Goal: Check status: Check status

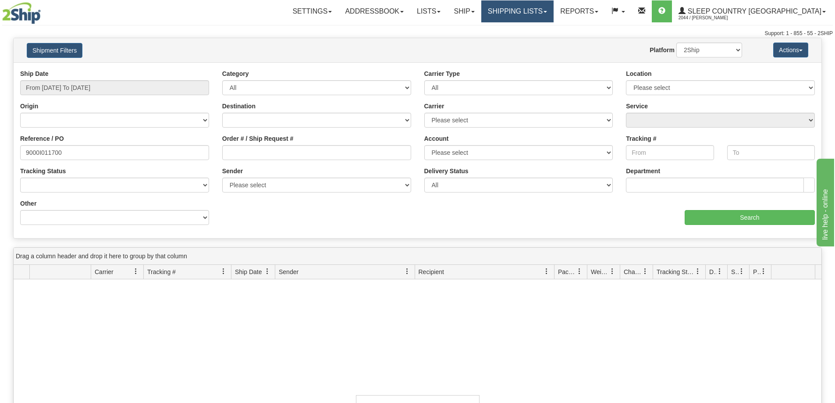
click at [553, 19] on link "Shipping lists" at bounding box center [517, 11] width 72 height 22
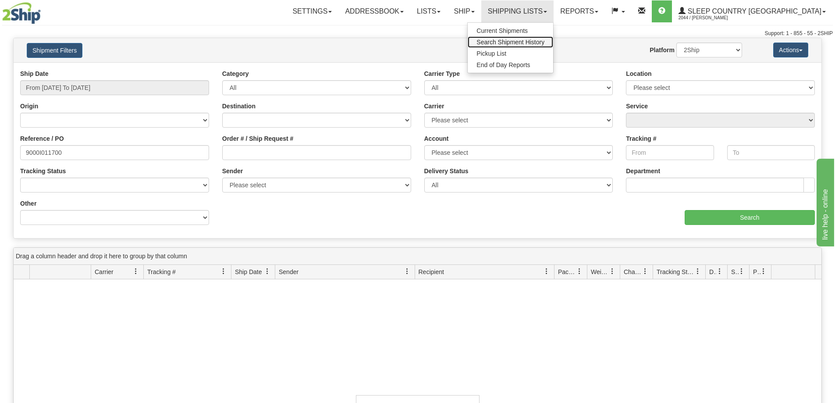
click at [544, 41] on span "Search Shipment History" at bounding box center [510, 42] width 68 height 7
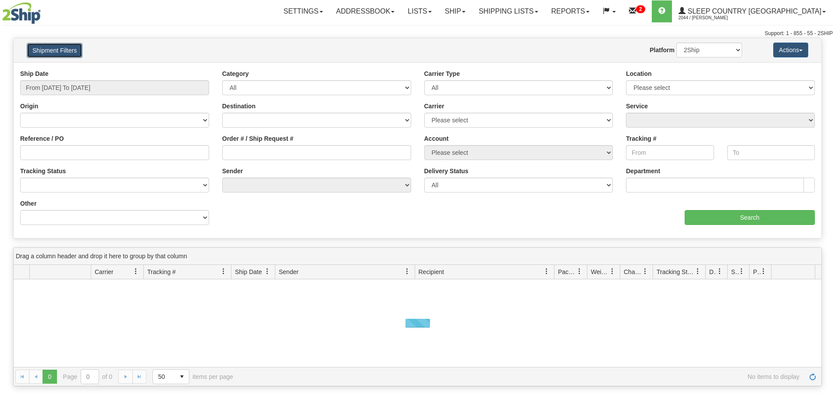
click at [54, 50] on button "Shipment Filters" at bounding box center [55, 50] width 56 height 15
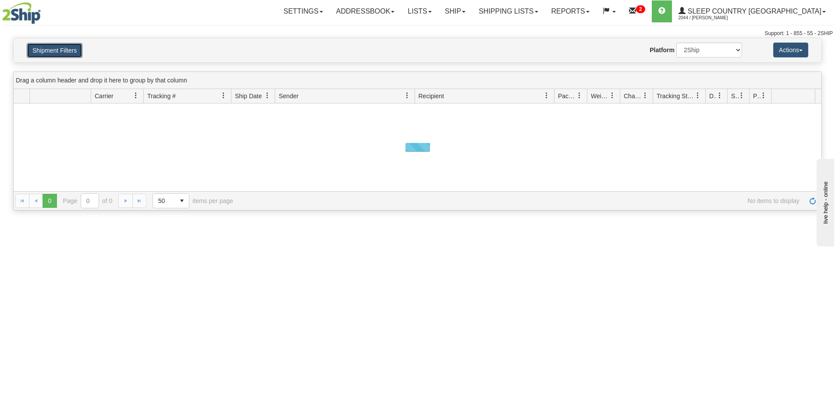
click at [54, 50] on button "Shipment Filters" at bounding box center [55, 50] width 56 height 15
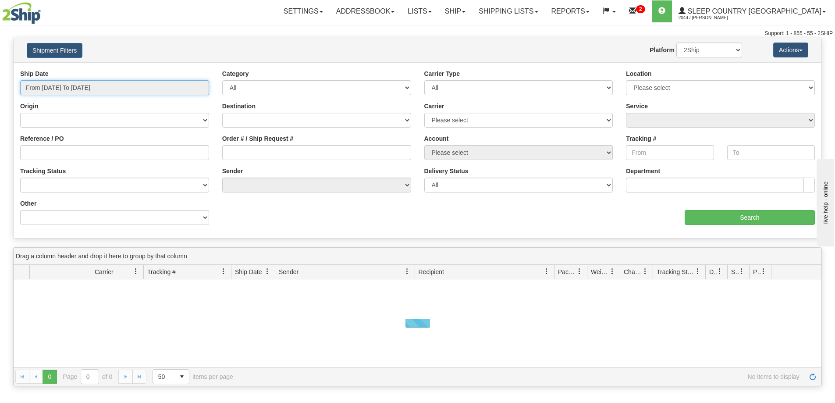
drag, startPoint x: 48, startPoint y: 90, endPoint x: 48, endPoint y: 104, distance: 14.0
click at [48, 92] on input "From [DATE] To [DATE]" at bounding box center [114, 87] width 189 height 15
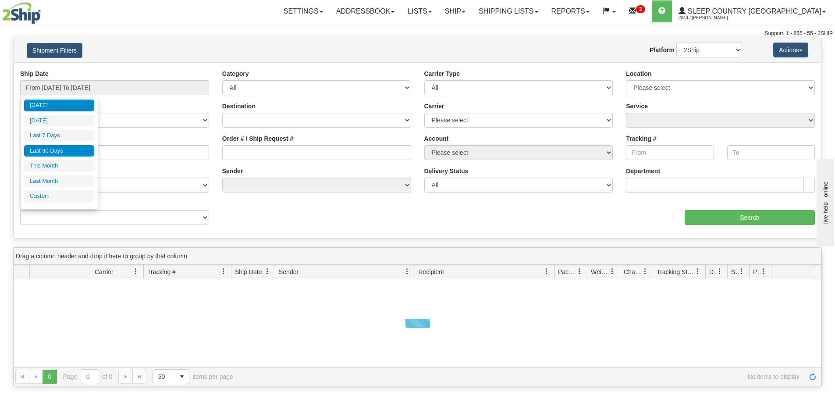
click at [48, 151] on li "Last 30 Days" at bounding box center [59, 151] width 70 height 12
type input "From [DATE] To [DATE]"
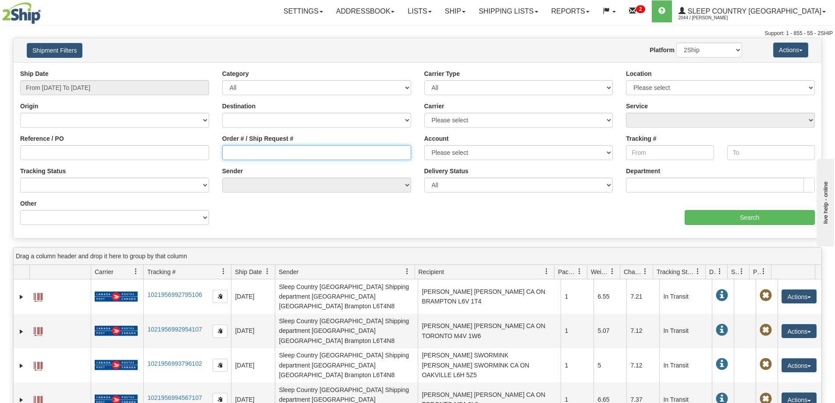
click at [236, 157] on input "Order # / Ship Request #" at bounding box center [316, 152] width 189 height 15
paste input "9000I024830"
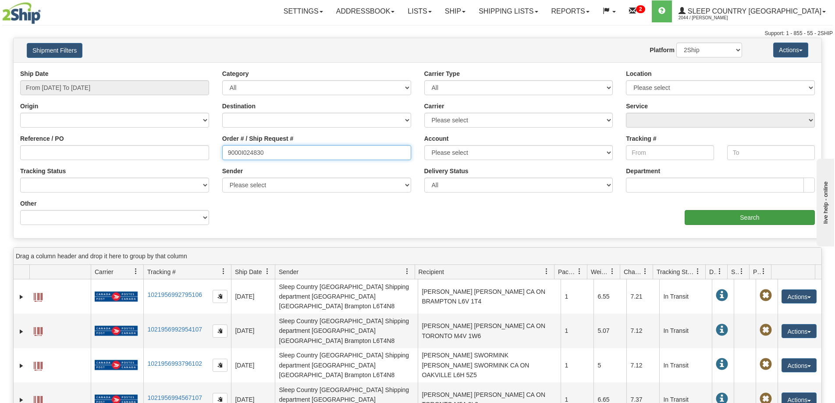
type input "9000I024830"
click at [728, 217] on input "Search" at bounding box center [749, 217] width 130 height 15
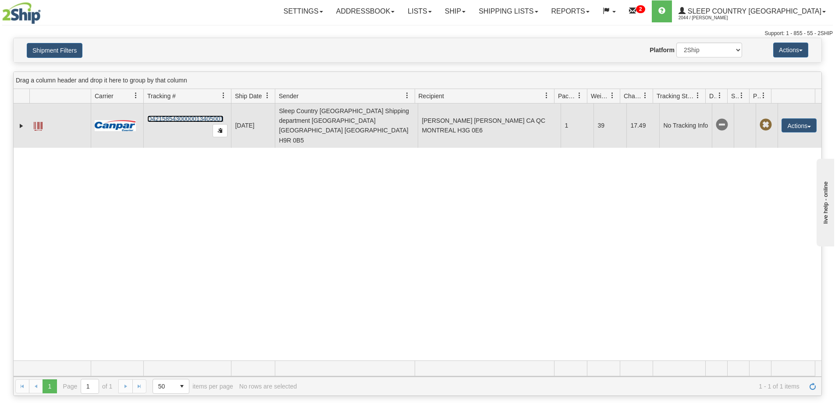
click at [185, 115] on link "D421585430000013405001" at bounding box center [185, 118] width 76 height 7
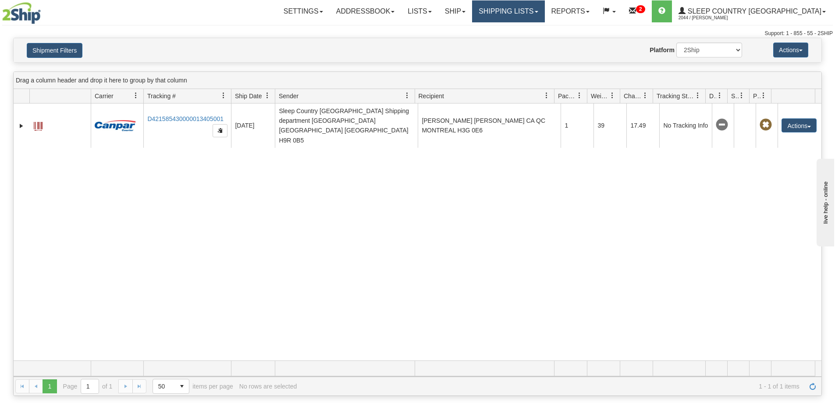
click at [544, 20] on link "Shipping lists" at bounding box center [508, 11] width 72 height 22
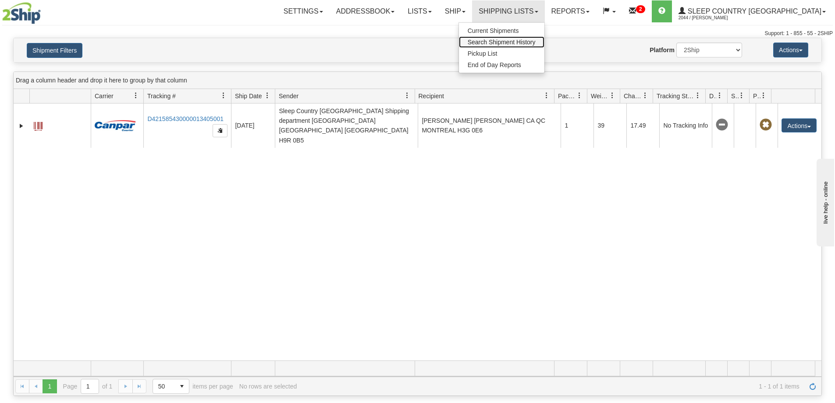
click at [535, 42] on span "Search Shipment History" at bounding box center [502, 42] width 68 height 7
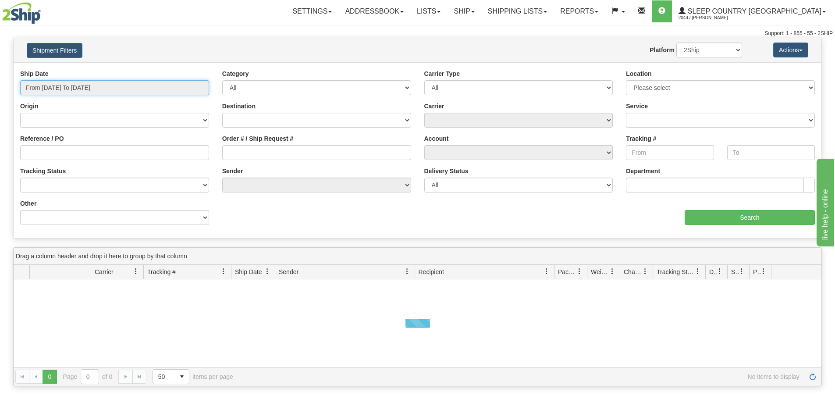
click at [39, 86] on input "From [DATE] To [DATE]" at bounding box center [114, 87] width 189 height 15
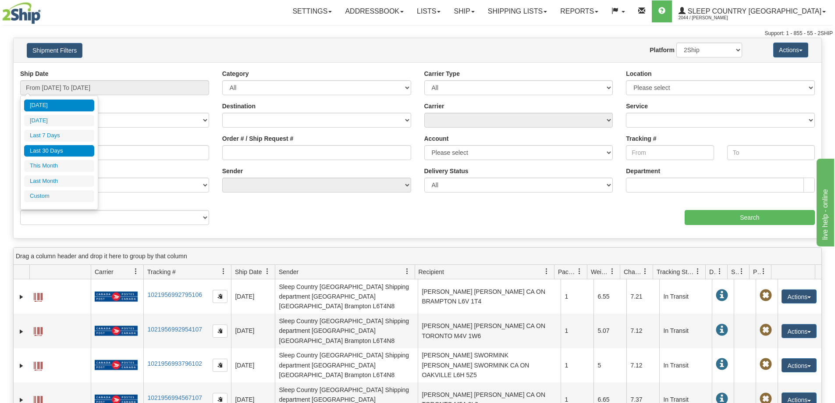
click at [43, 148] on li "Last 30 Days" at bounding box center [59, 151] width 70 height 12
type input "From [DATE] To [DATE]"
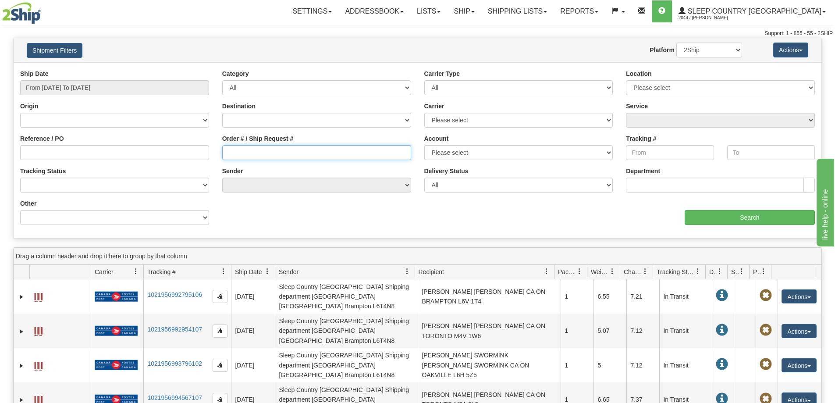
click at [241, 155] on input "Order # / Ship Request #" at bounding box center [316, 152] width 189 height 15
paste input "9002I036576"
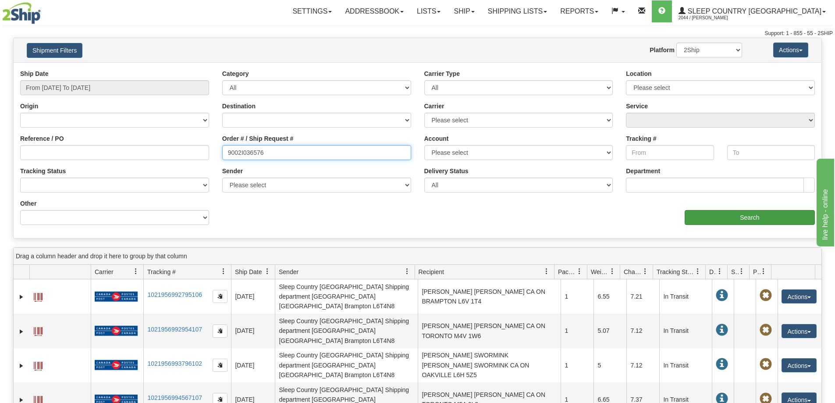
type input "9002I036576"
click at [738, 216] on input "Search" at bounding box center [749, 217] width 130 height 15
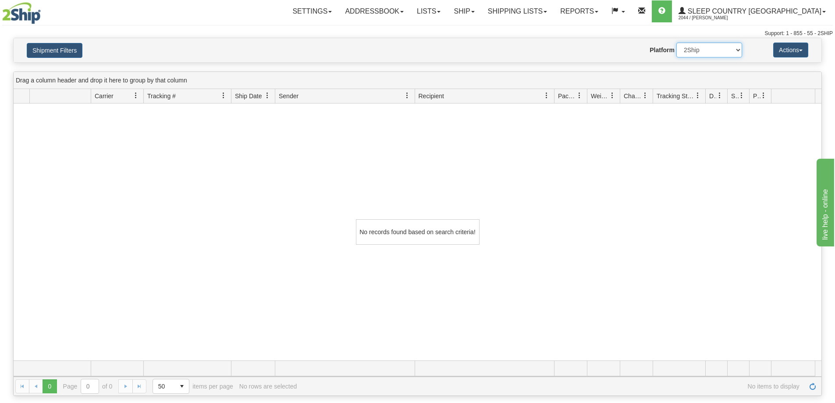
click at [695, 47] on select "2Ship Imported" at bounding box center [709, 50] width 66 height 15
select select "1"
click at [676, 43] on select "2Ship Imported" at bounding box center [709, 50] width 66 height 15
click at [553, 10] on link "Shipping lists" at bounding box center [517, 11] width 72 height 22
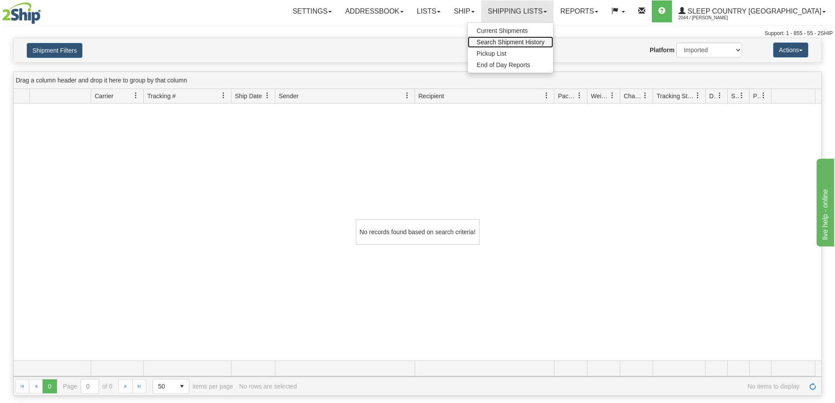
click at [544, 39] on span "Search Shipment History" at bounding box center [510, 42] width 68 height 7
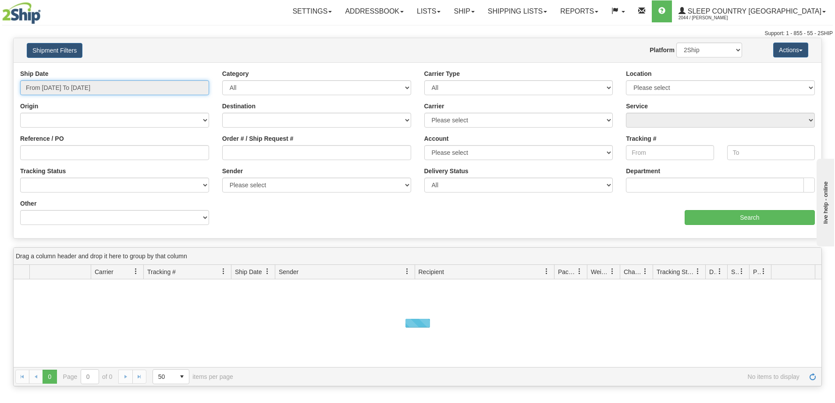
click at [49, 88] on input "From [DATE] To [DATE]" at bounding box center [114, 87] width 189 height 15
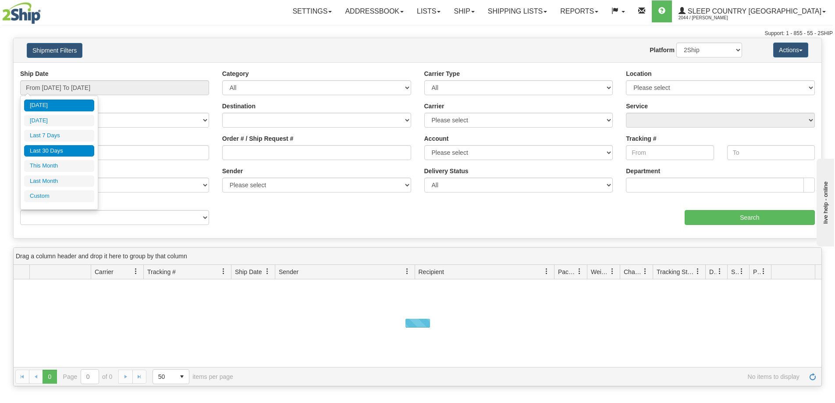
click at [40, 148] on li "Last 30 Days" at bounding box center [59, 151] width 70 height 12
type input "From [DATE] To [DATE]"
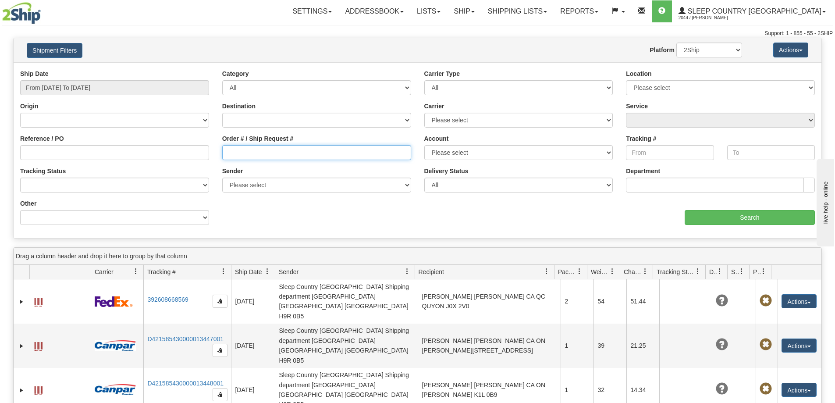
click at [270, 154] on input "Order # / Ship Request #" at bounding box center [316, 152] width 189 height 15
paste input "9008I030349"
type input "9008I030349"
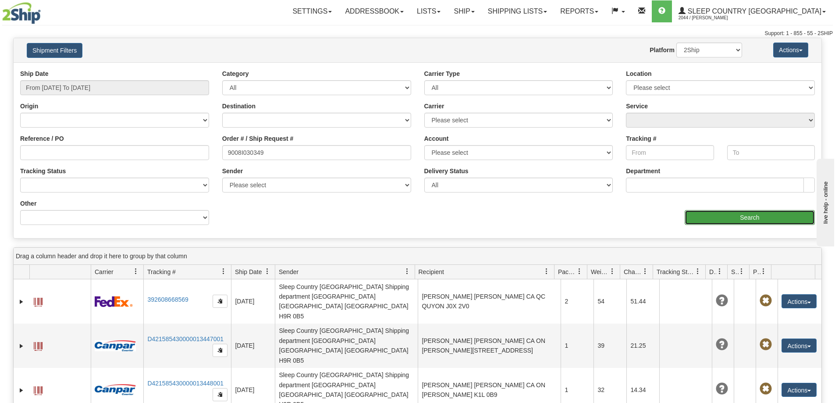
click at [730, 223] on input "Search" at bounding box center [749, 217] width 130 height 15
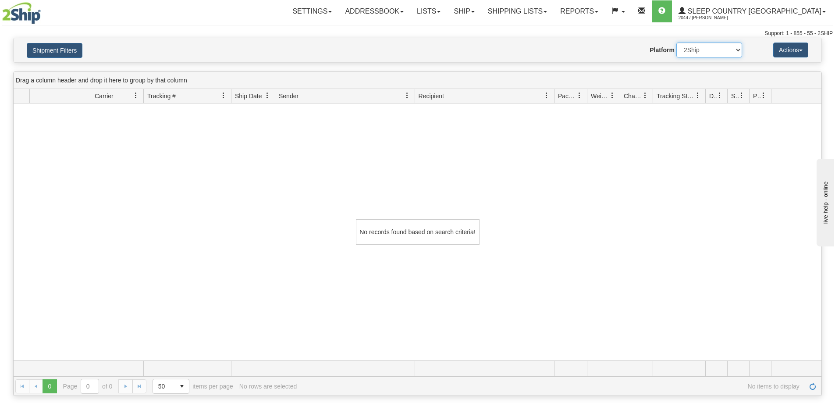
click at [713, 48] on select "2Ship Imported" at bounding box center [709, 50] width 66 height 15
select select "1"
click at [676, 43] on select "2Ship Imported" at bounding box center [709, 50] width 66 height 15
